Goal: Navigation & Orientation: Find specific page/section

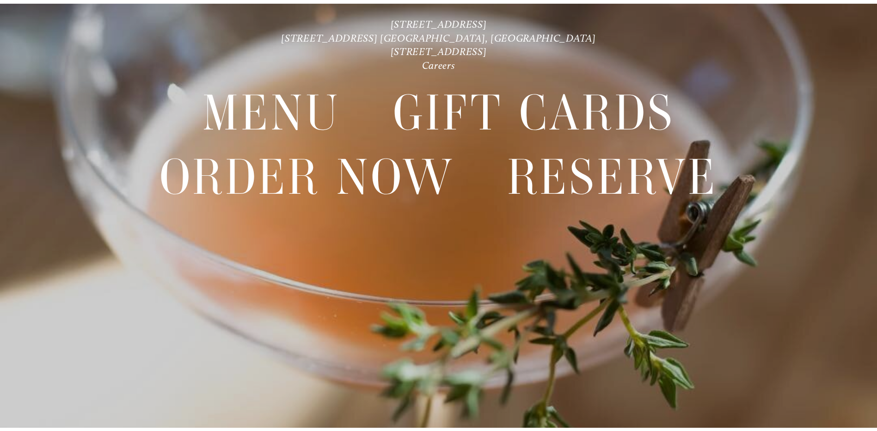
scroll to position [19, 0]
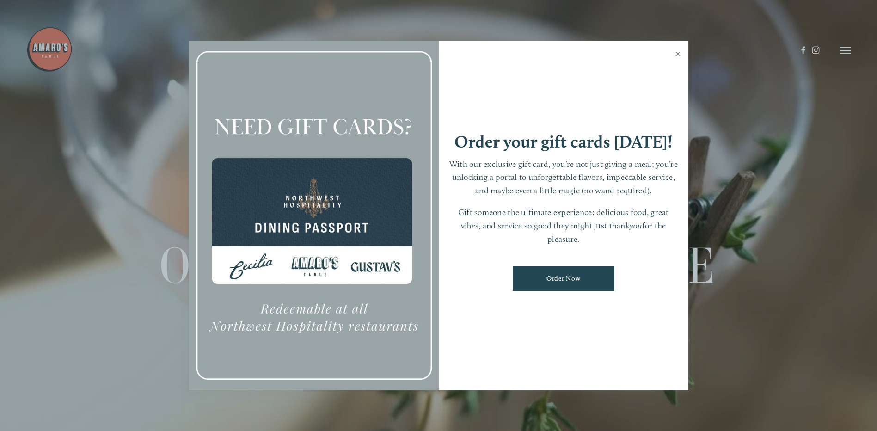
click at [678, 50] on link "Close" at bounding box center [678, 55] width 18 height 26
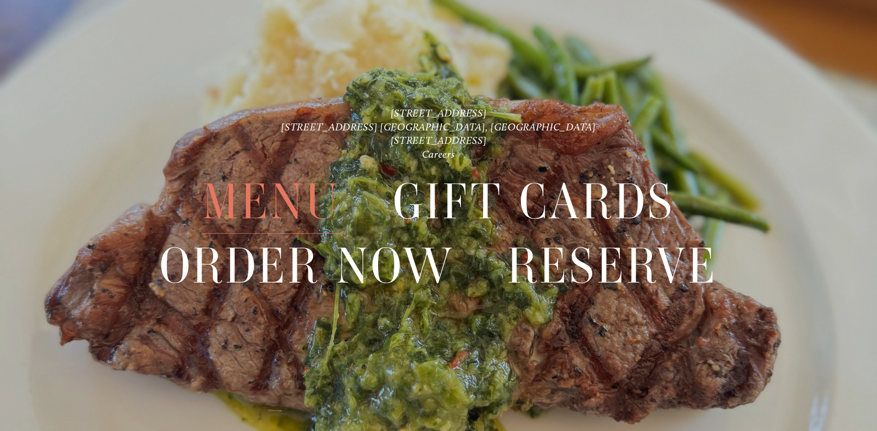
click at [264, 192] on span "Menu" at bounding box center [272, 201] width 138 height 63
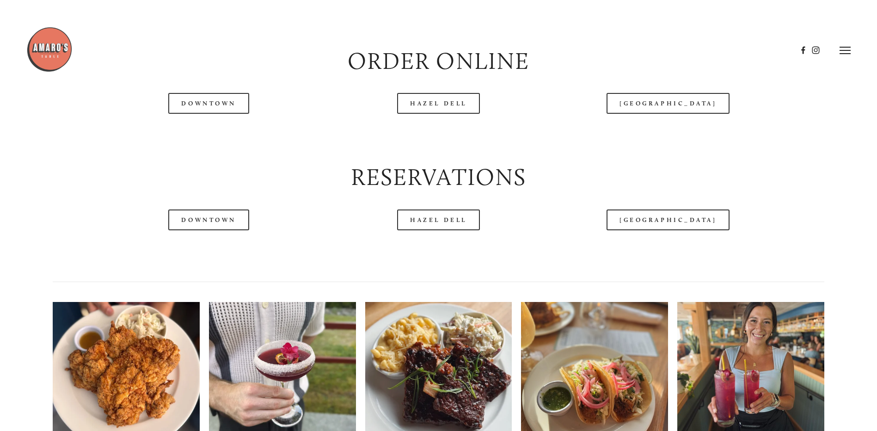
scroll to position [1064, 0]
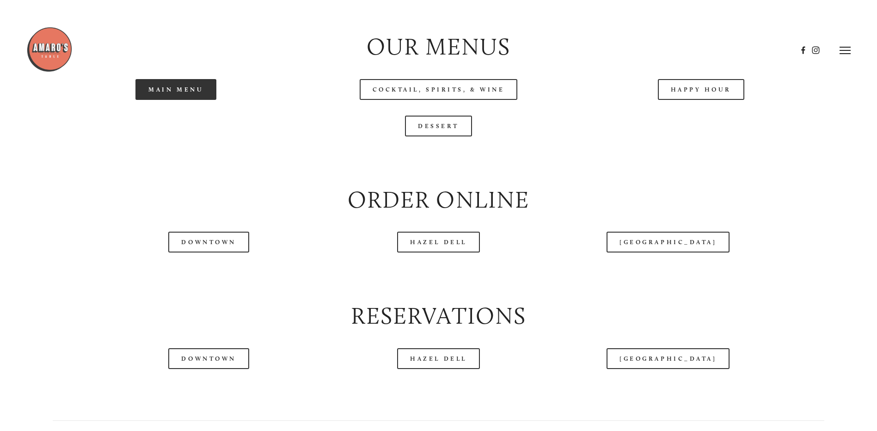
click at [193, 100] on link "Main Menu" at bounding box center [176, 89] width 81 height 21
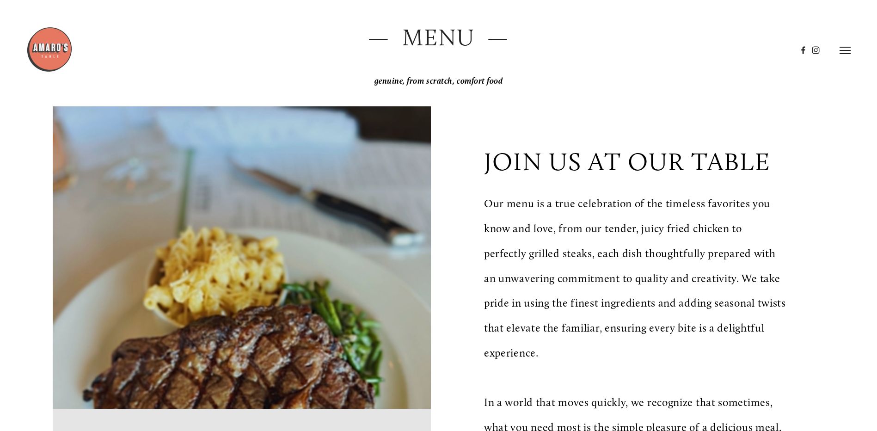
scroll to position [0, 0]
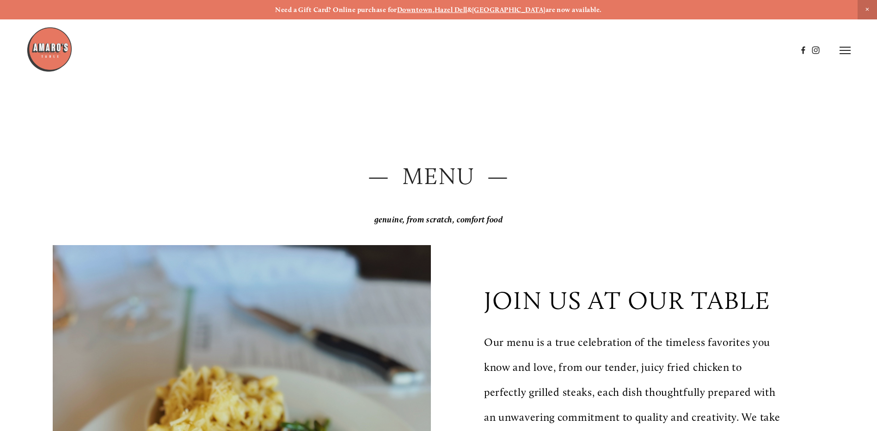
click at [849, 50] on line at bounding box center [845, 50] width 11 height 0
click at [757, 52] on div "Gallery" at bounding box center [751, 50] width 30 height 7
click at [736, 45] on header "Menu Order Now Visit Gallery 0" at bounding box center [438, 50] width 877 height 101
click at [748, 48] on span "Gallery" at bounding box center [747, 50] width 23 height 9
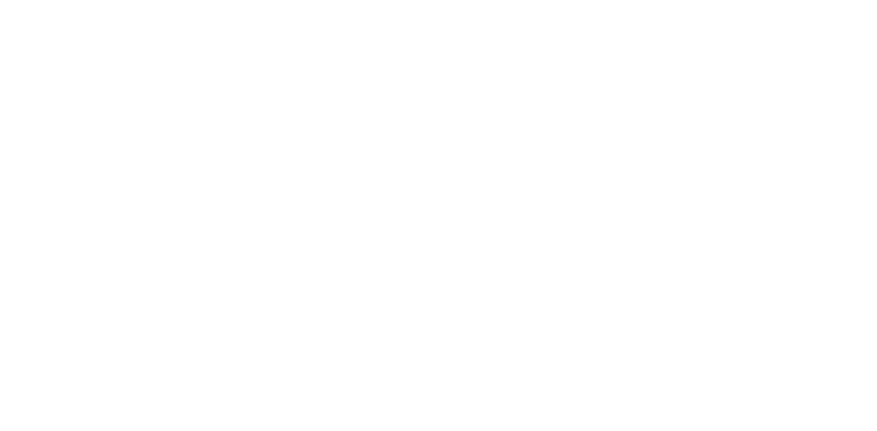
scroll to position [11192, 0]
